Goal: Use online tool/utility: Utilize a website feature to perform a specific function

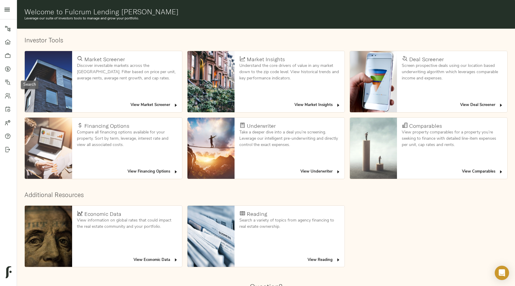
click at [10, 86] on link "Search" at bounding box center [8, 81] width 17 height 13
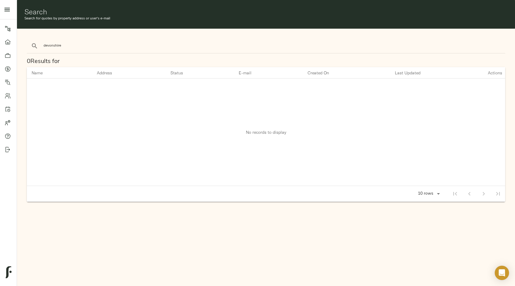
type input "devonshire"
click at [28, 39] on button "search" at bounding box center [34, 45] width 13 height 13
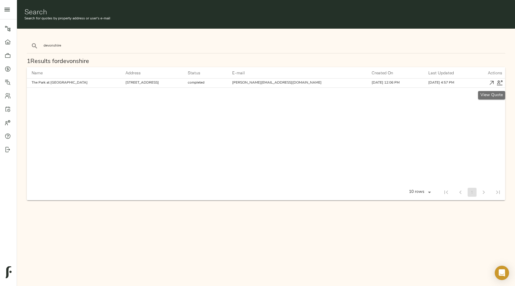
click at [491, 83] on icon "button" at bounding box center [492, 83] width 4 height 4
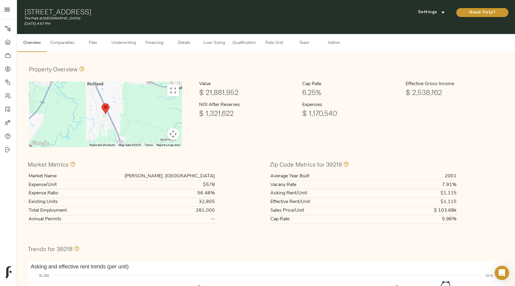
click at [155, 44] on span "Financing" at bounding box center [154, 42] width 23 height 7
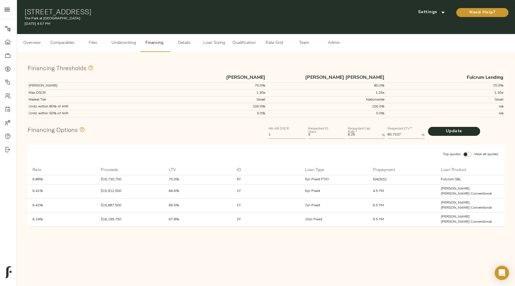
click at [220, 49] on button "Loan Sizing" at bounding box center [214, 43] width 30 height 18
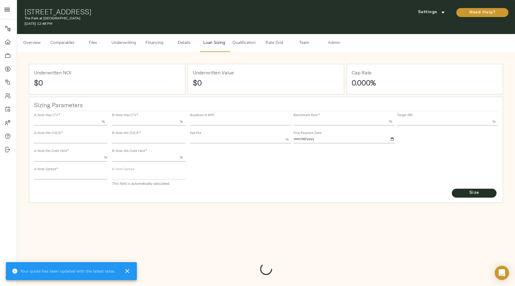
type input "55.000"
type input "1.4"
type input "10.00"
type input "245"
type input "80.000"
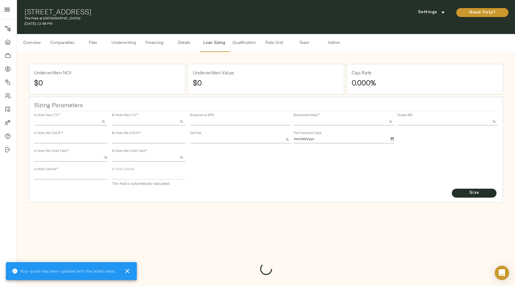
type input "1"
type input "2.00"
type input "823"
type input "0"
type input "3.74"
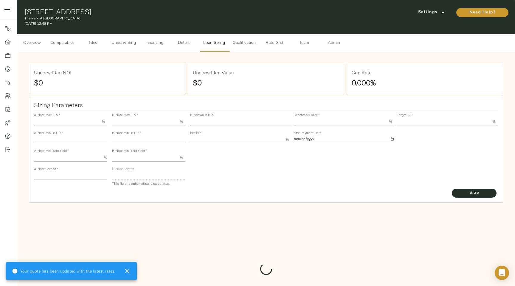
type input "13.00"
type input "1.00"
type input "2025-10-01"
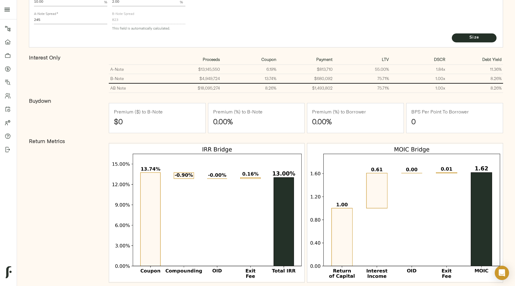
scroll to position [169, 0]
